Goal: Task Accomplishment & Management: Manage account settings

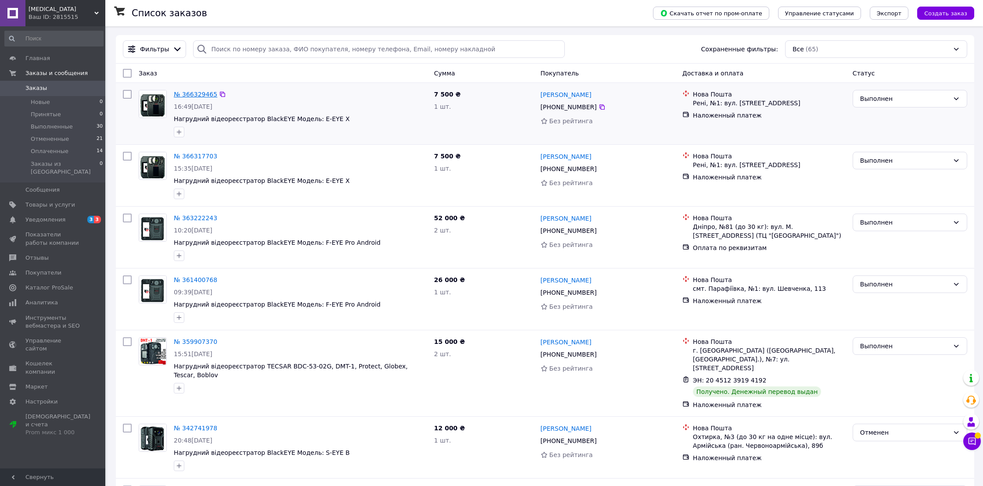
click at [198, 94] on link "№ 366329465" at bounding box center [195, 94] width 43 height 7
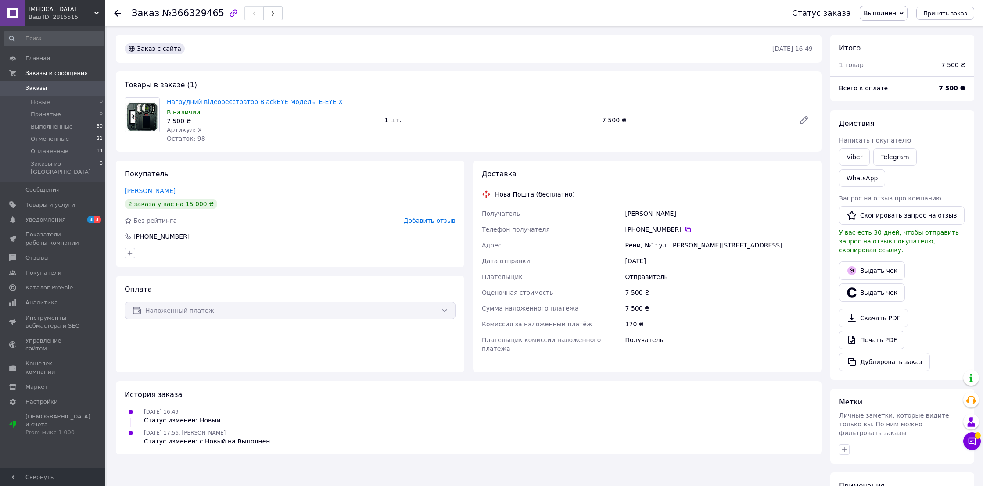
scroll to position [1, 0]
click at [47, 74] on span "Заказы и сообщения" at bounding box center [56, 73] width 62 height 8
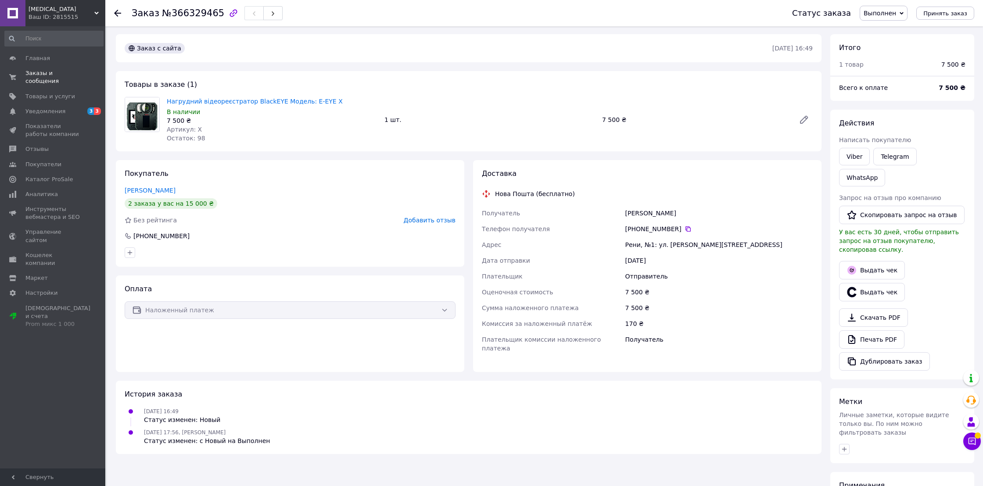
click at [62, 15] on div "Ваш ID: 2815515" at bounding box center [67, 17] width 77 height 8
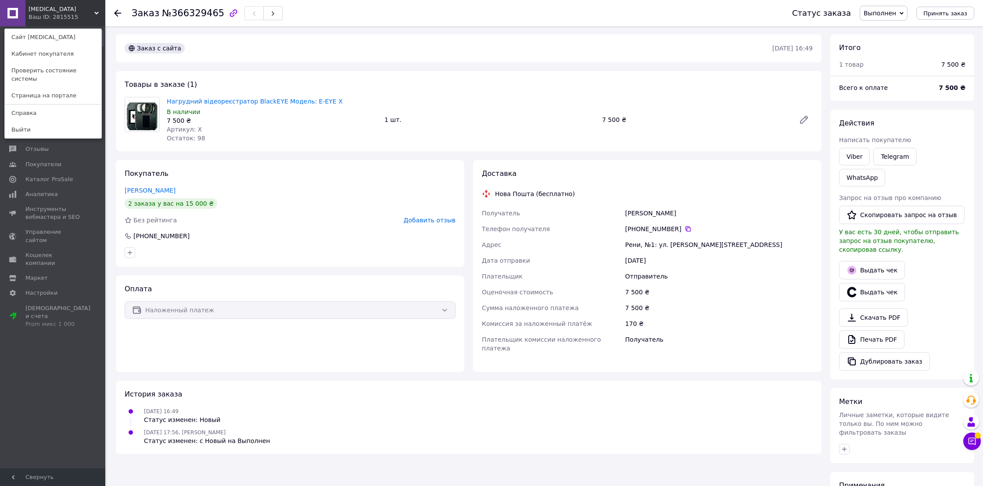
click at [60, 366] on div "Главная Заказы и сообщения 0 0 Товары и услуги Уведомления 3 3 Показатели работ…" at bounding box center [54, 248] width 108 height 445
click at [58, 164] on span "Покупатели" at bounding box center [43, 165] width 36 height 8
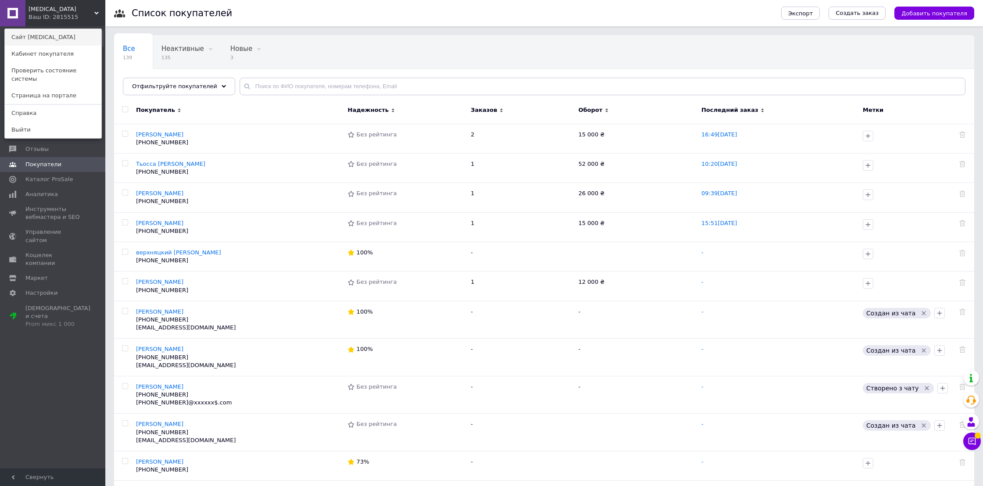
click at [41, 32] on link "Сайт [MEDICAL_DATA]" at bounding box center [53, 37] width 97 height 17
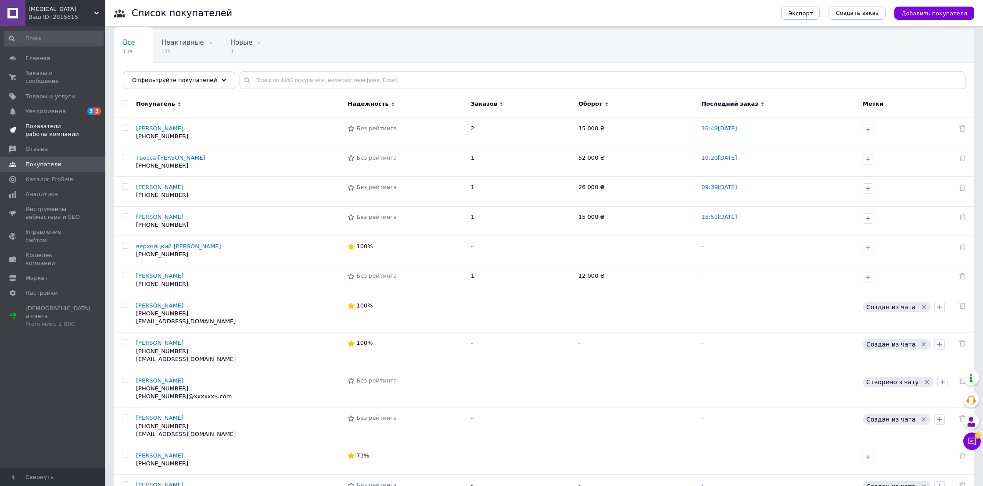
scroll to position [7, 0]
click at [39, 73] on span "Заказы и сообщения" at bounding box center [53, 77] width 56 height 16
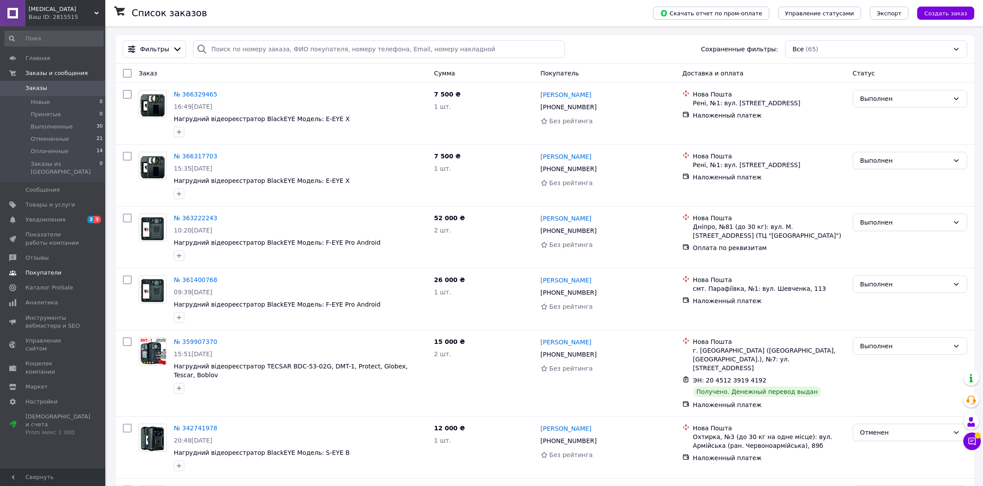
scroll to position [1, 0]
click at [35, 58] on span "Главная" at bounding box center [37, 58] width 25 height 8
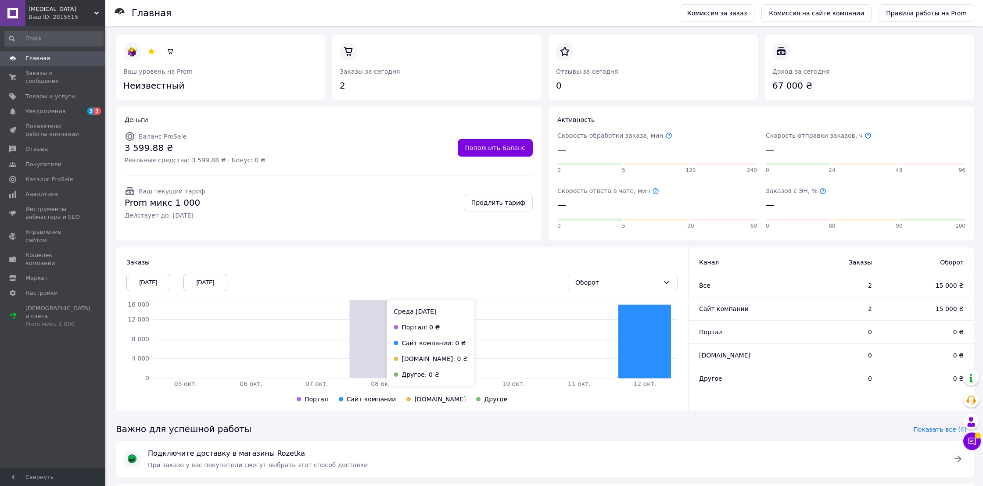
scroll to position [54, 0]
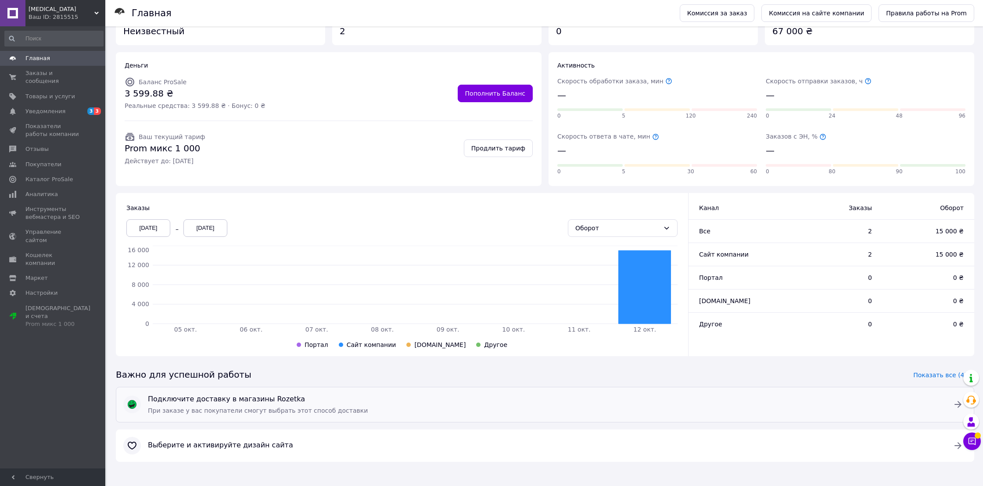
click at [262, 402] on span "Подключите доставку в магазины Rozetka" at bounding box center [545, 400] width 794 height 10
